Goal: Task Accomplishment & Management: Complete application form

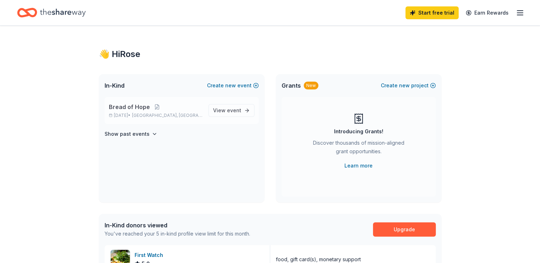
click at [135, 109] on span "Bread of Hope" at bounding box center [129, 107] width 41 height 9
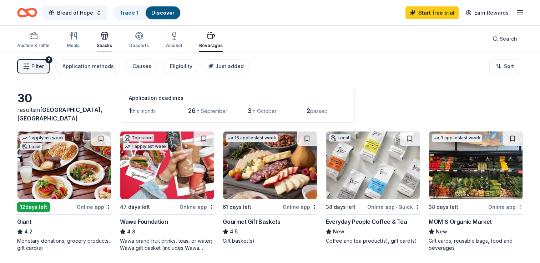
click at [102, 40] on icon "button" at bounding box center [104, 35] width 9 height 9
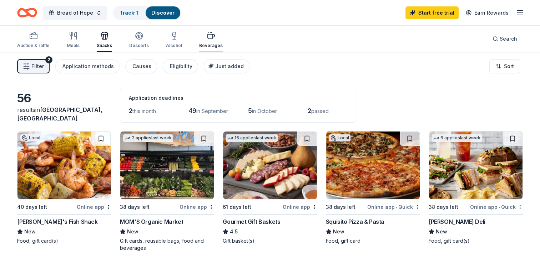
click at [208, 39] on icon "button" at bounding box center [211, 36] width 7 height 5
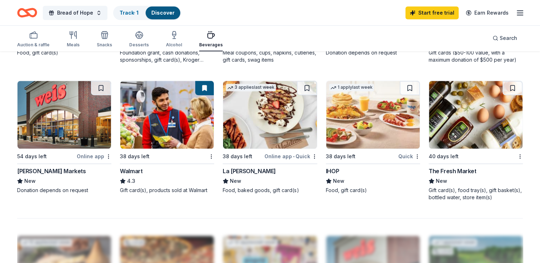
scroll to position [464, 0]
click at [456, 170] on div "The Fresh Market" at bounding box center [453, 171] width 48 height 9
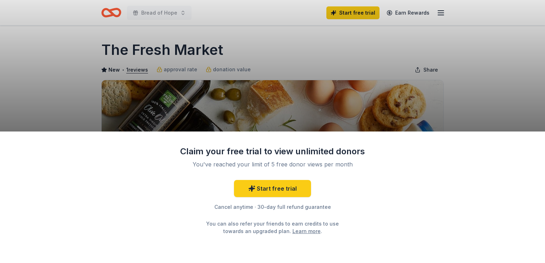
drag, startPoint x: 312, startPoint y: 83, endPoint x: 324, endPoint y: 80, distance: 12.2
click at [313, 82] on div "Claim your free trial to view unlimited donors You've reached your limit of 5 f…" at bounding box center [272, 131] width 545 height 263
click at [431, 74] on div "Claim your free trial to view unlimited donors You've reached your limit of 5 f…" at bounding box center [272, 131] width 545 height 263
click at [222, 94] on div "Claim your free trial to view unlimited donors You've reached your limit of 5 f…" at bounding box center [272, 131] width 545 height 263
click at [294, 232] on link "Learn more" at bounding box center [307, 231] width 28 height 7
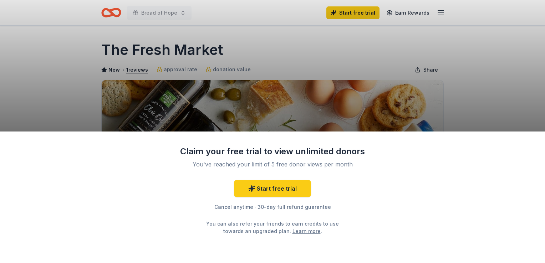
click at [297, 233] on link "Learn more" at bounding box center [307, 231] width 28 height 7
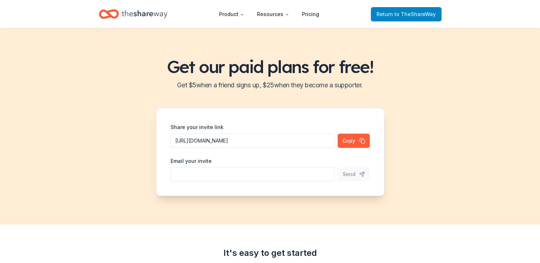
click at [407, 15] on span "to TheShareWay" at bounding box center [414, 14] width 41 height 6
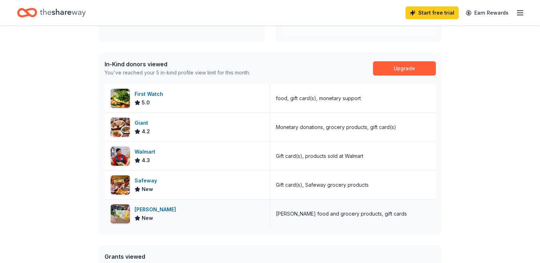
scroll to position [143, 0]
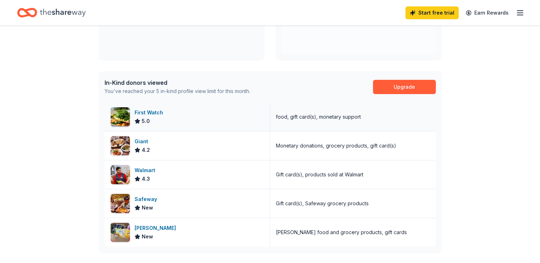
click at [120, 117] on img at bounding box center [120, 116] width 19 height 19
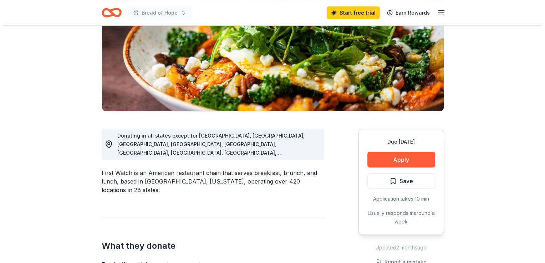
scroll to position [107, 0]
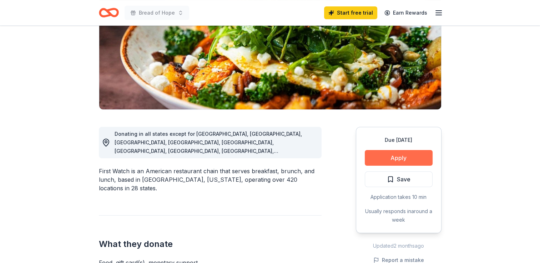
click at [390, 158] on button "Apply" at bounding box center [399, 158] width 68 height 16
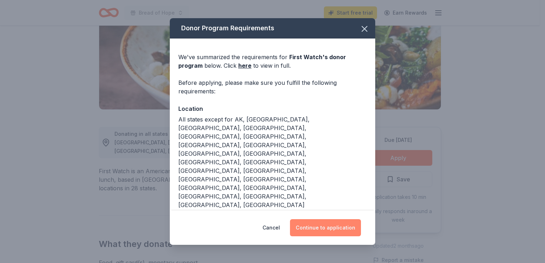
click at [314, 229] on button "Continue to application" at bounding box center [325, 228] width 71 height 17
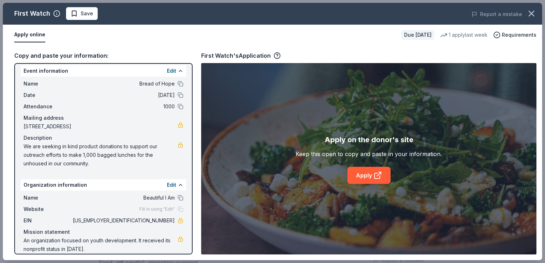
scroll to position [0, 0]
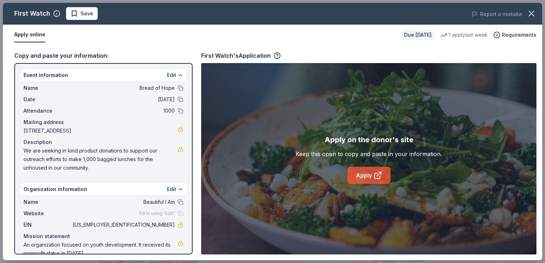
click at [364, 177] on link "Apply" at bounding box center [369, 175] width 43 height 17
click at [513, 35] on span "Requirements" at bounding box center [519, 35] width 35 height 9
click at [324, 125] on div "Apply on the donor's site Keep this open to copy and paste in your information.…" at bounding box center [369, 159] width 336 height 192
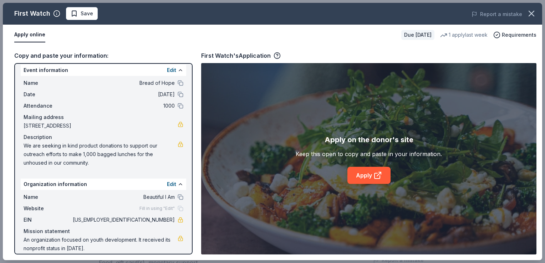
scroll to position [12, 0]
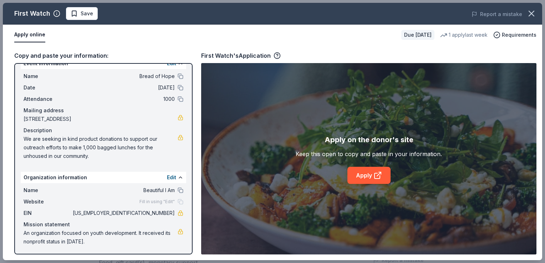
click at [253, 51] on div "First Watch's Application" at bounding box center [241, 55] width 80 height 9
click at [21, 37] on button "Apply online" at bounding box center [29, 34] width 31 height 15
click at [23, 35] on button "Apply online" at bounding box center [29, 34] width 31 height 15
click at [256, 55] on div "First Watch's Application" at bounding box center [241, 55] width 80 height 9
click at [278, 54] on icon "button" at bounding box center [277, 55] width 7 height 7
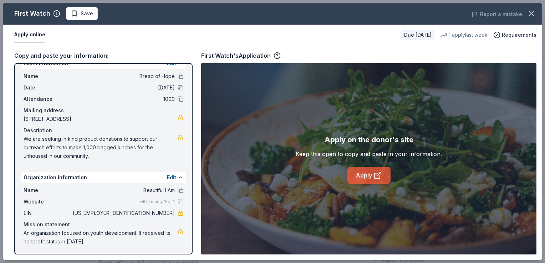
click at [365, 177] on link "Apply" at bounding box center [369, 175] width 43 height 17
